Goal: Navigation & Orientation: Find specific page/section

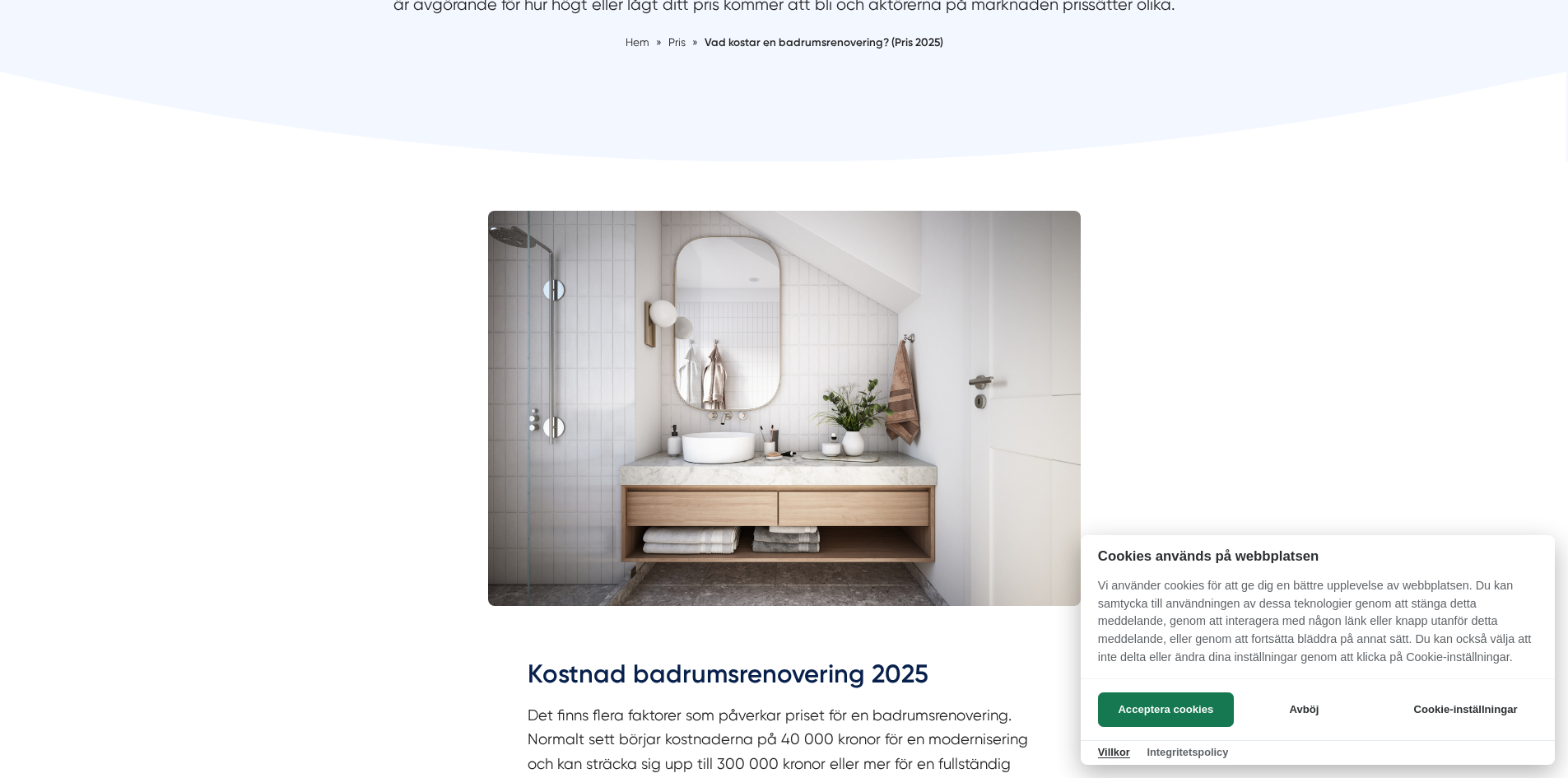
scroll to position [330, 0]
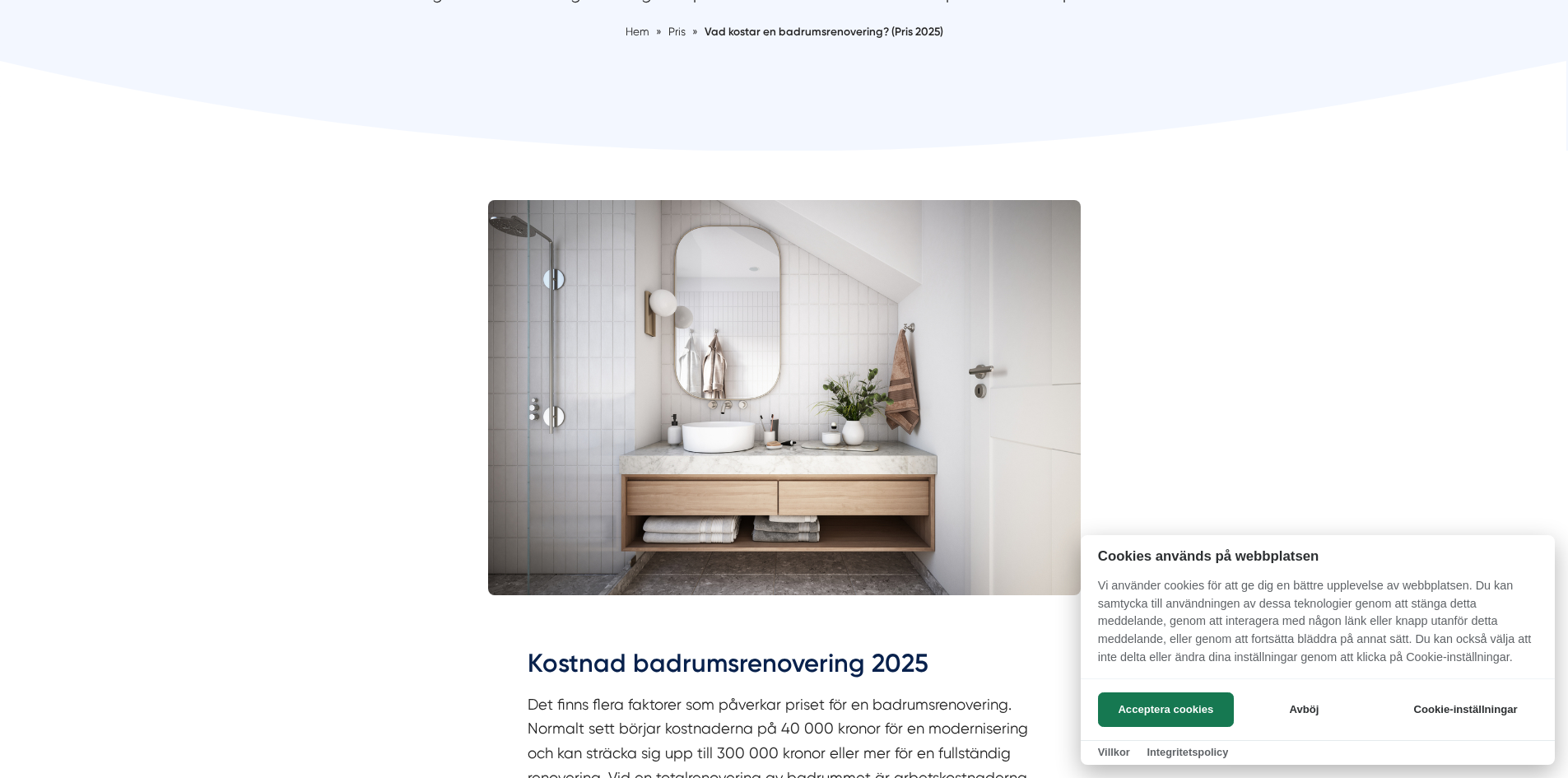
drag, startPoint x: 1158, startPoint y: 699, endPoint x: 1026, endPoint y: 624, distance: 151.8
click at [1156, 698] on button "Acceptera cookies" at bounding box center [1166, 709] width 136 height 35
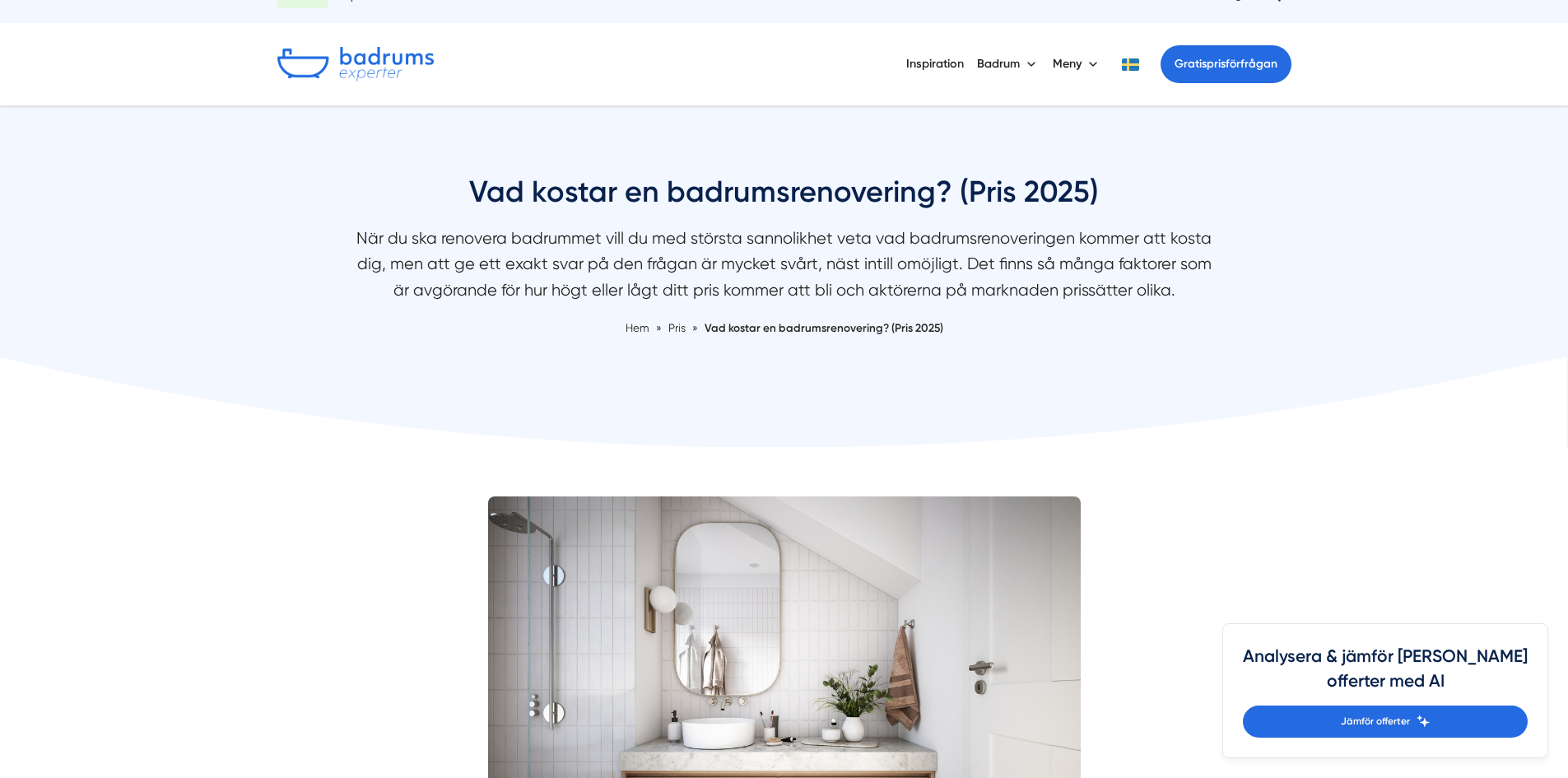
scroll to position [0, 0]
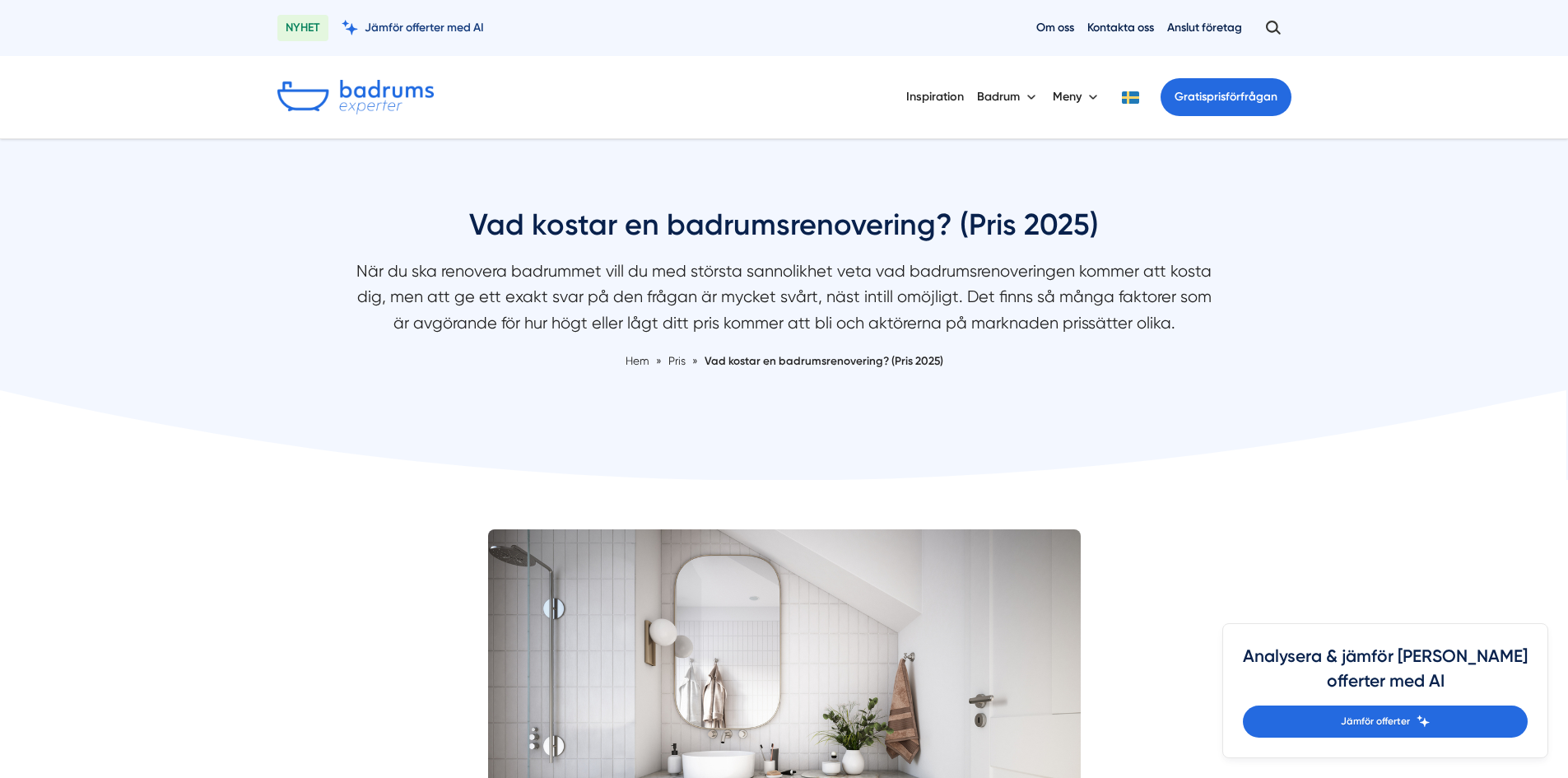
click at [428, 32] on span "Jämför offerter med AI" at bounding box center [424, 28] width 119 height 16
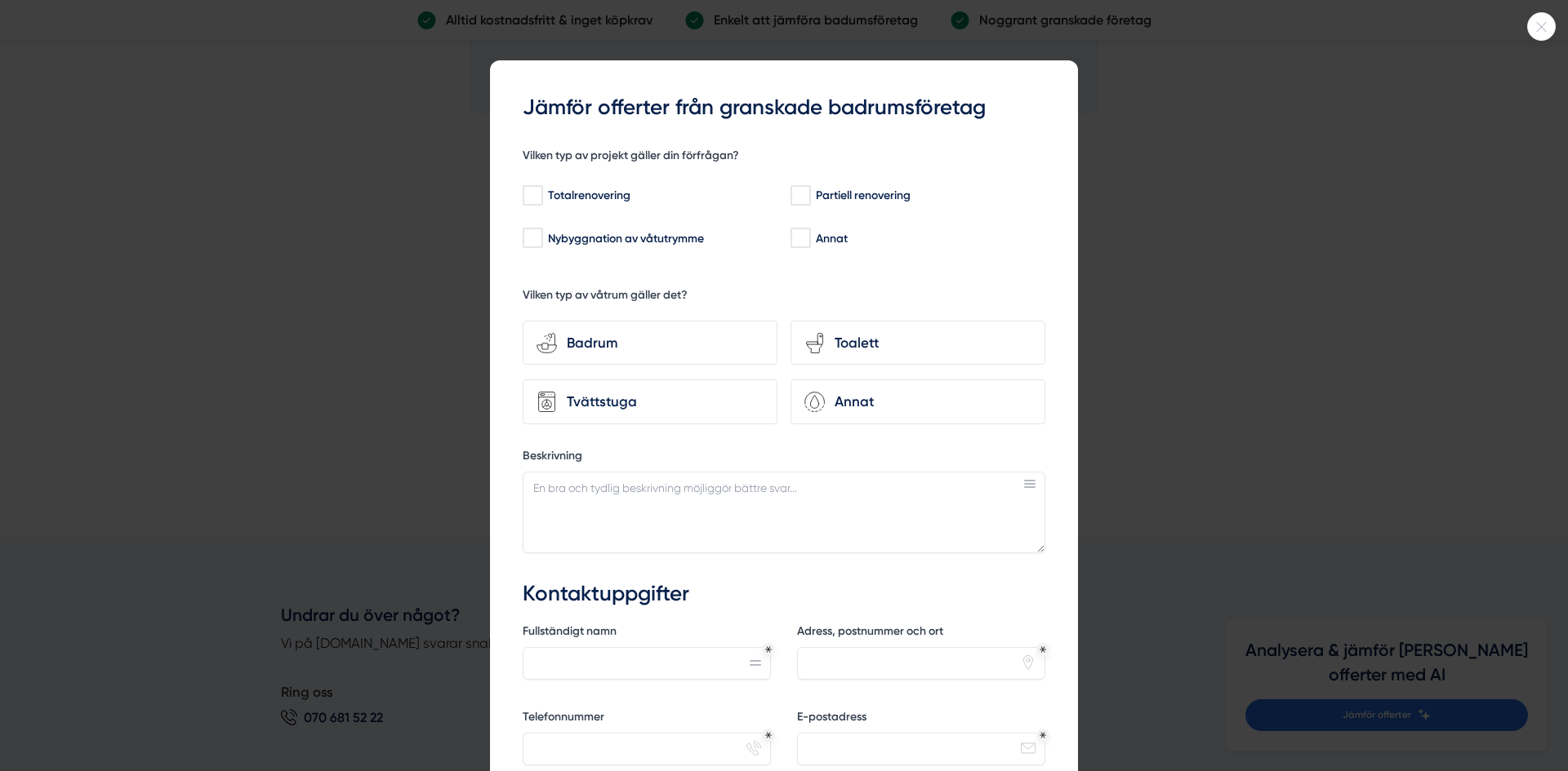
drag, startPoint x: 1537, startPoint y: 22, endPoint x: 948, endPoint y: 42, distance: 589.3
click at [1537, 23] on icon at bounding box center [1540, 27] width 27 height 10
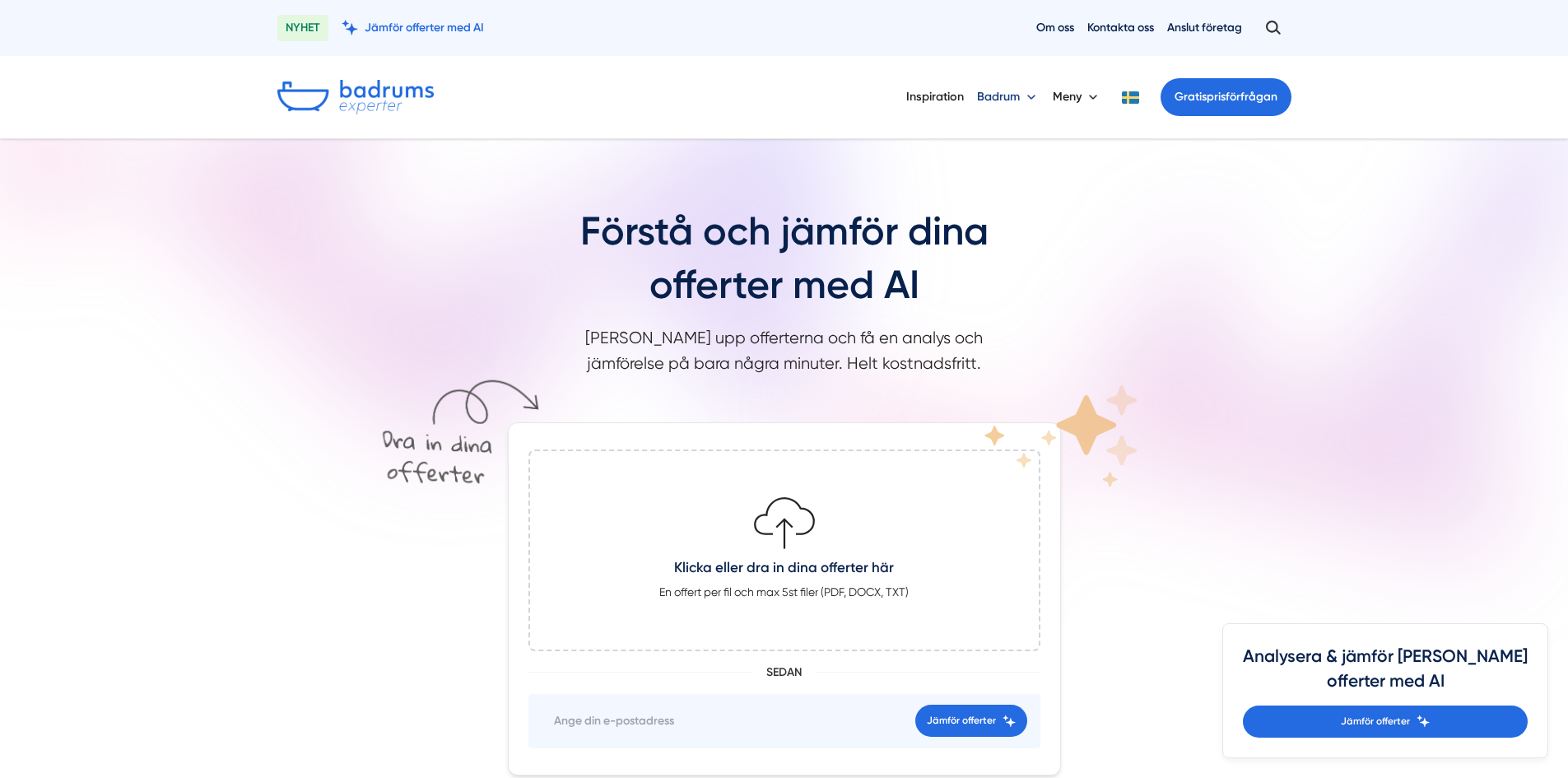
click at [1014, 94] on button "Badrum" at bounding box center [1008, 96] width 63 height 43
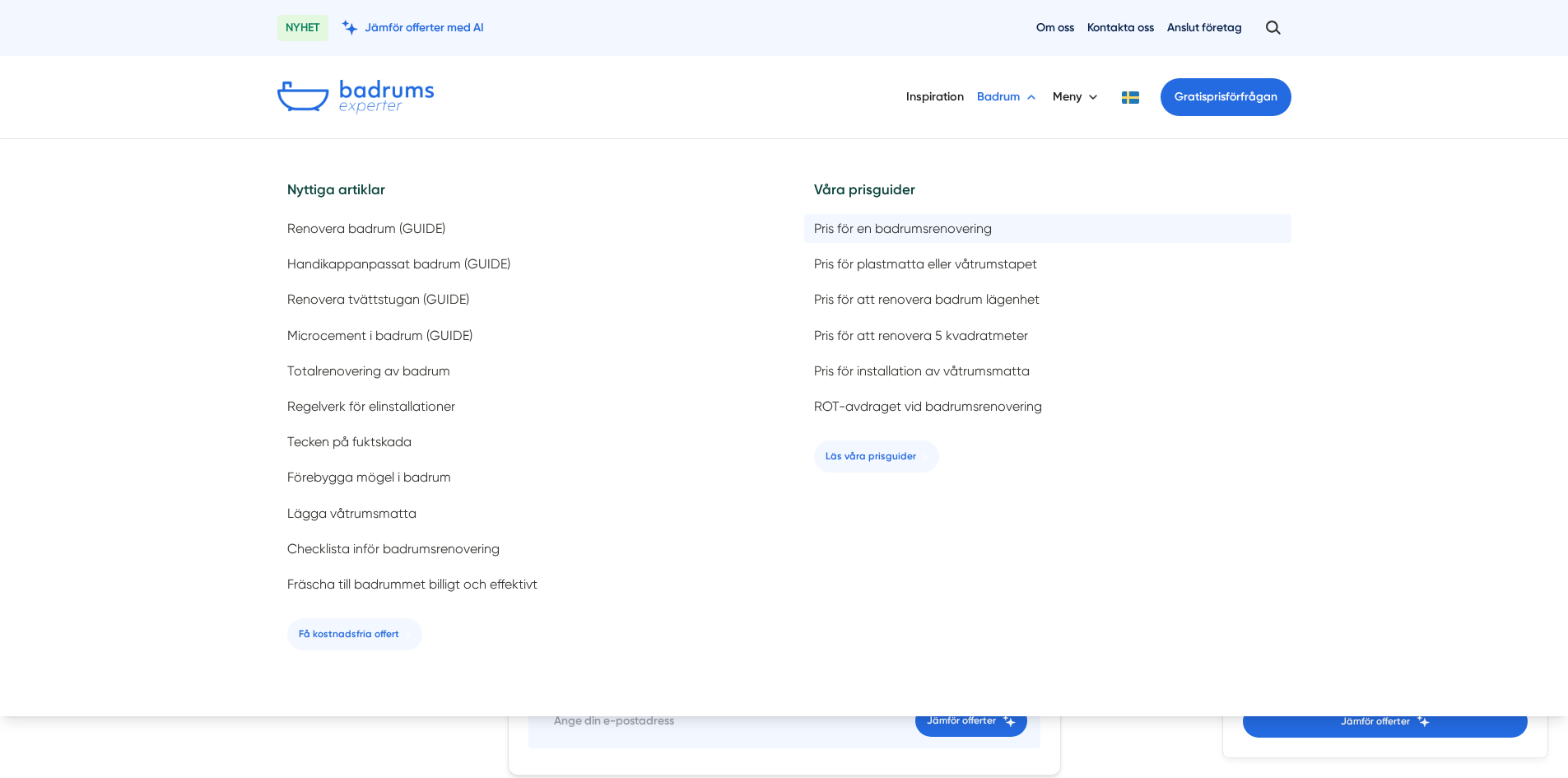
click at [940, 230] on span "Pris för en badrumsrenovering" at bounding box center [903, 229] width 178 height 16
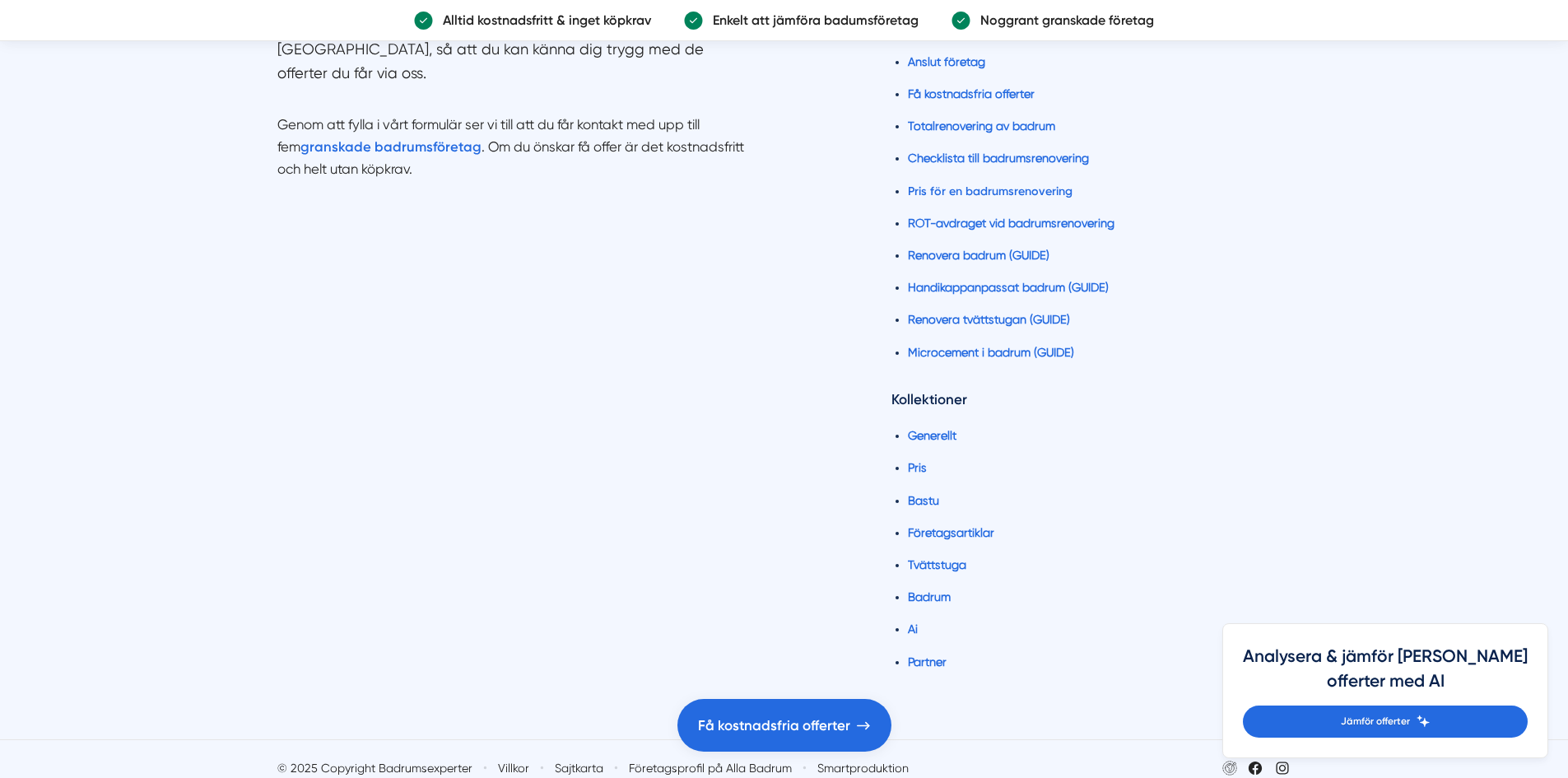
scroll to position [9030, 0]
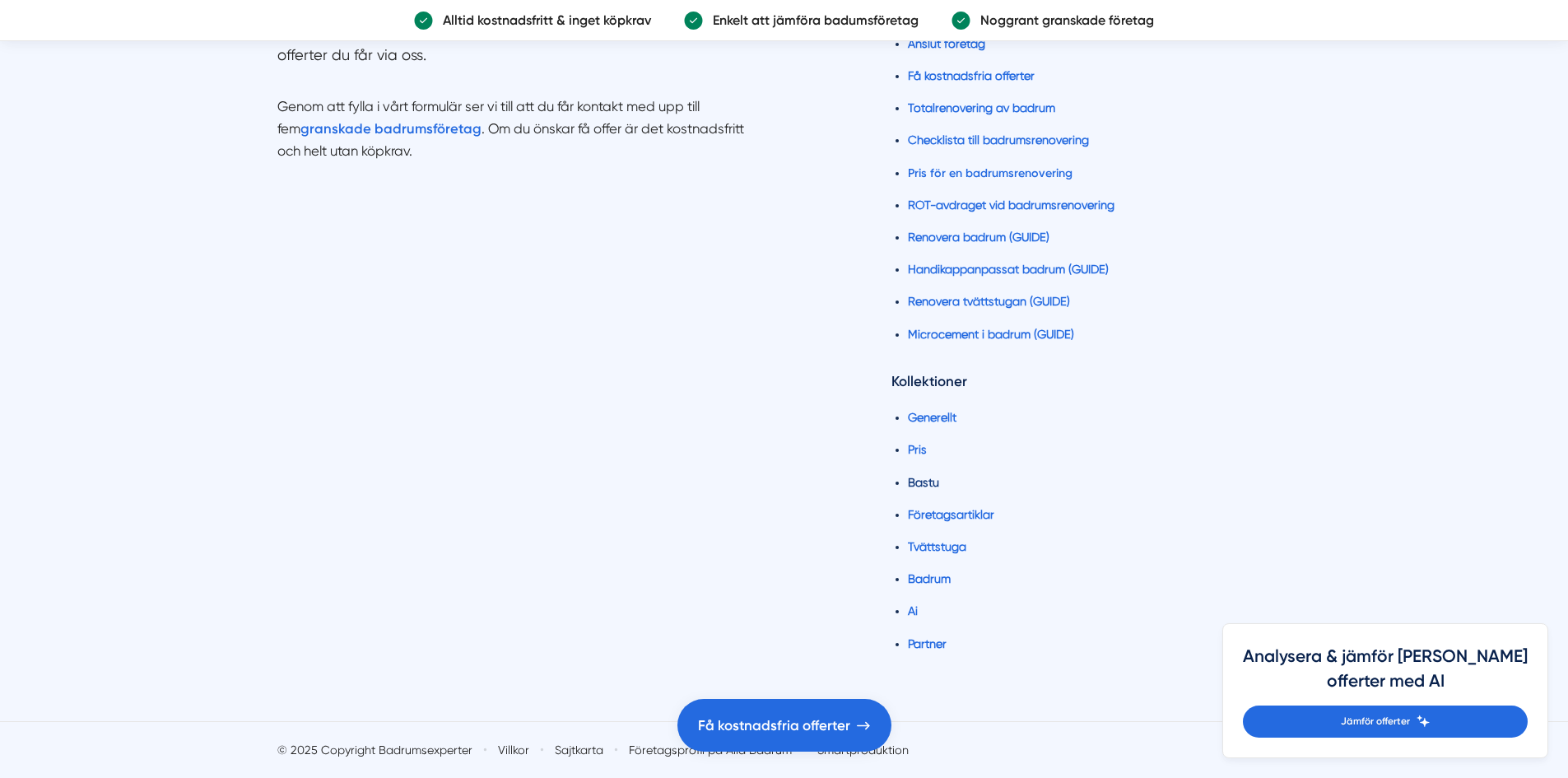
click at [927, 481] on link "Bastu" at bounding box center [924, 482] width 32 height 13
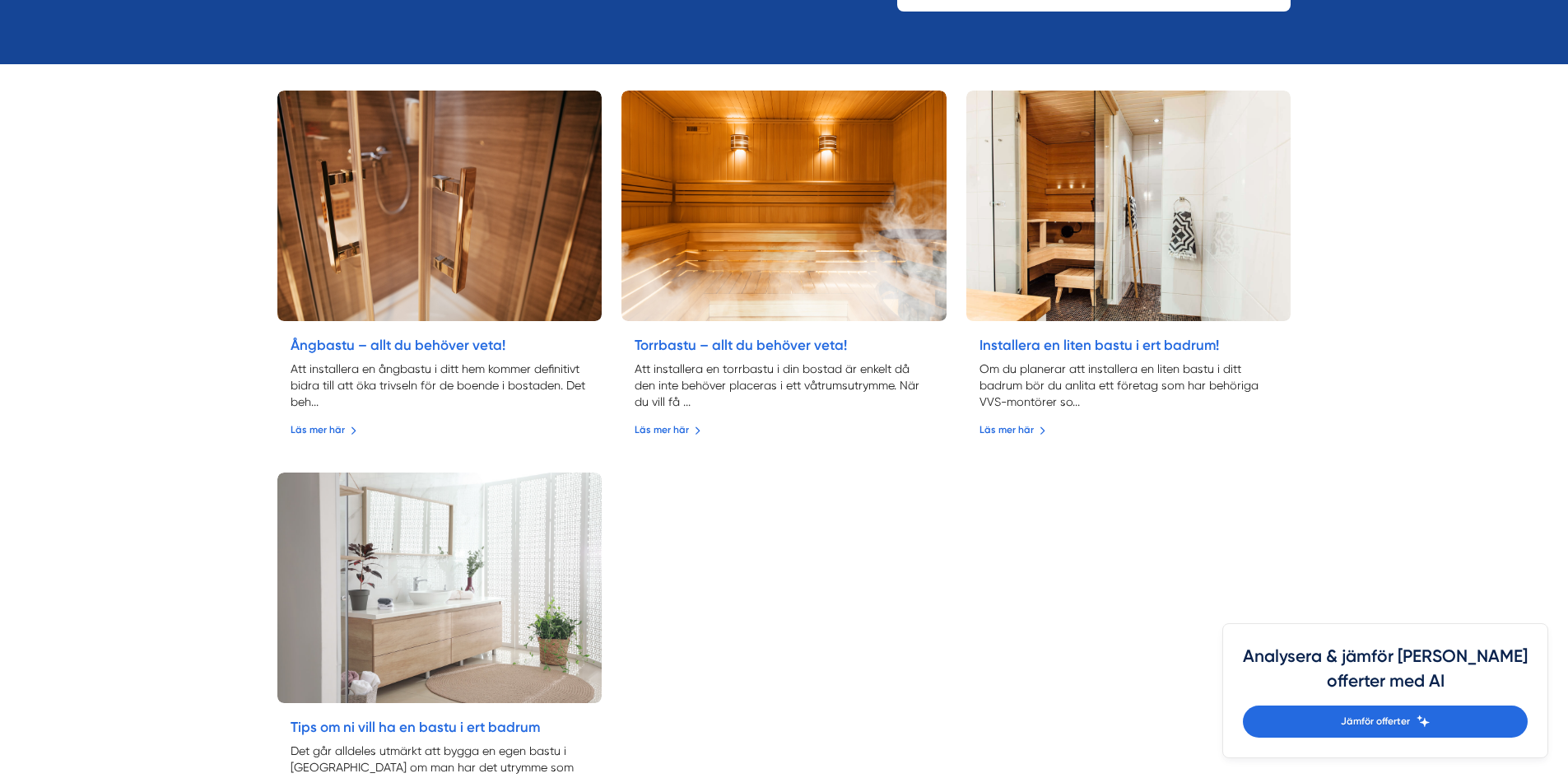
scroll to position [1154, 0]
